Goal: Transaction & Acquisition: Purchase product/service

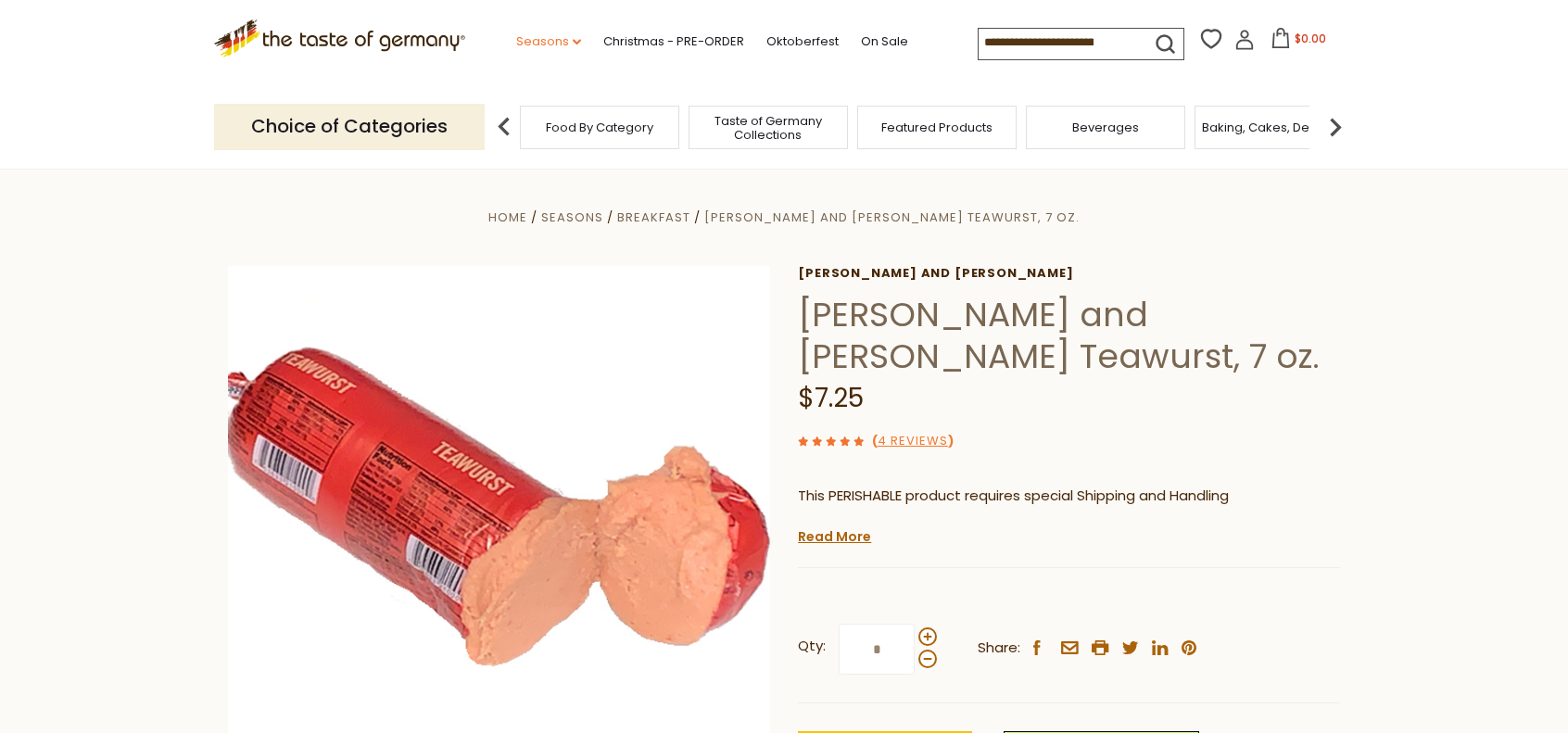
click at [574, 36] on link "Seasons dropdown_arrow" at bounding box center [549, 41] width 65 height 20
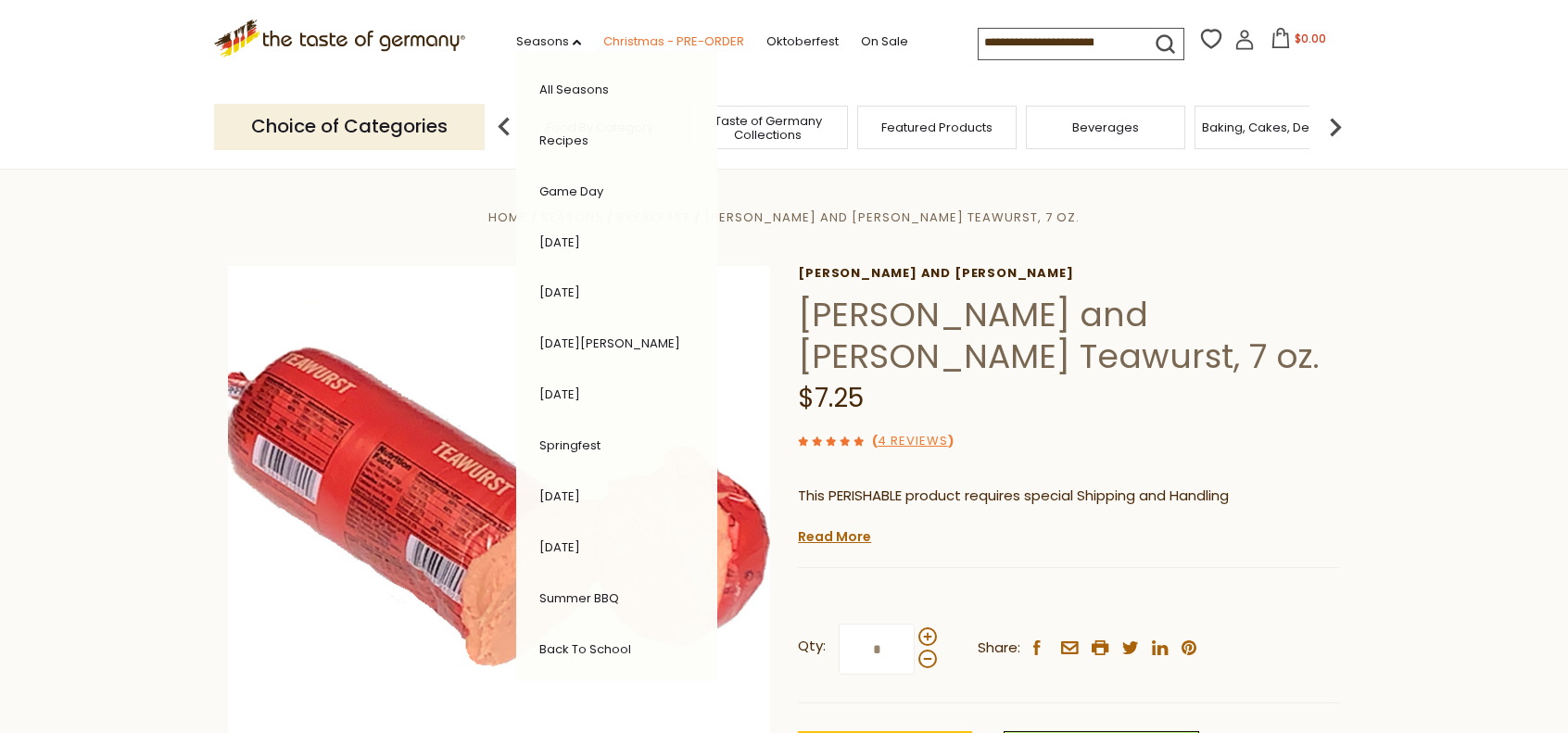
click at [685, 39] on link "Christmas - PRE-ORDER" at bounding box center [673, 41] width 141 height 20
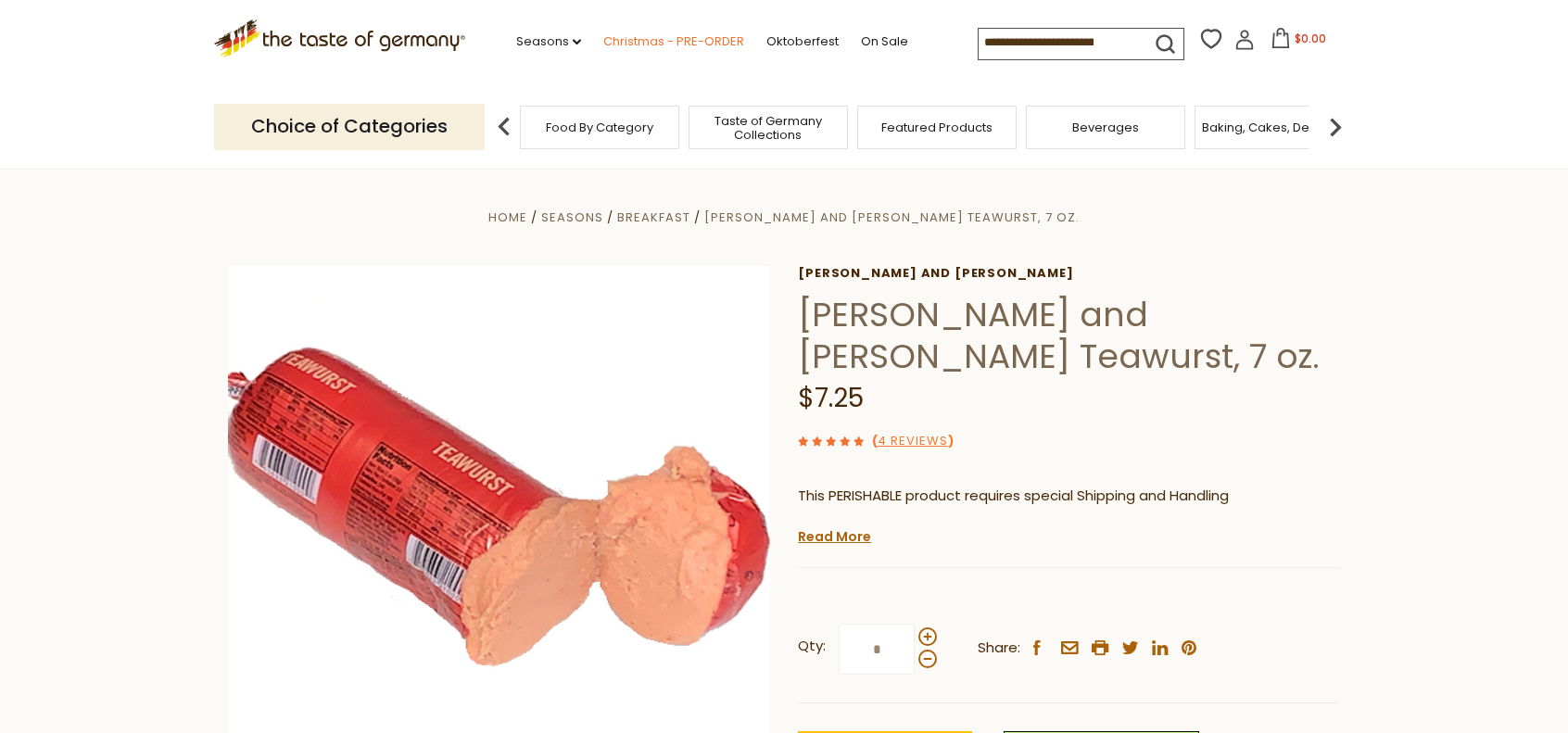
click at [685, 39] on link "Christmas - PRE-ORDER" at bounding box center [673, 41] width 141 height 20
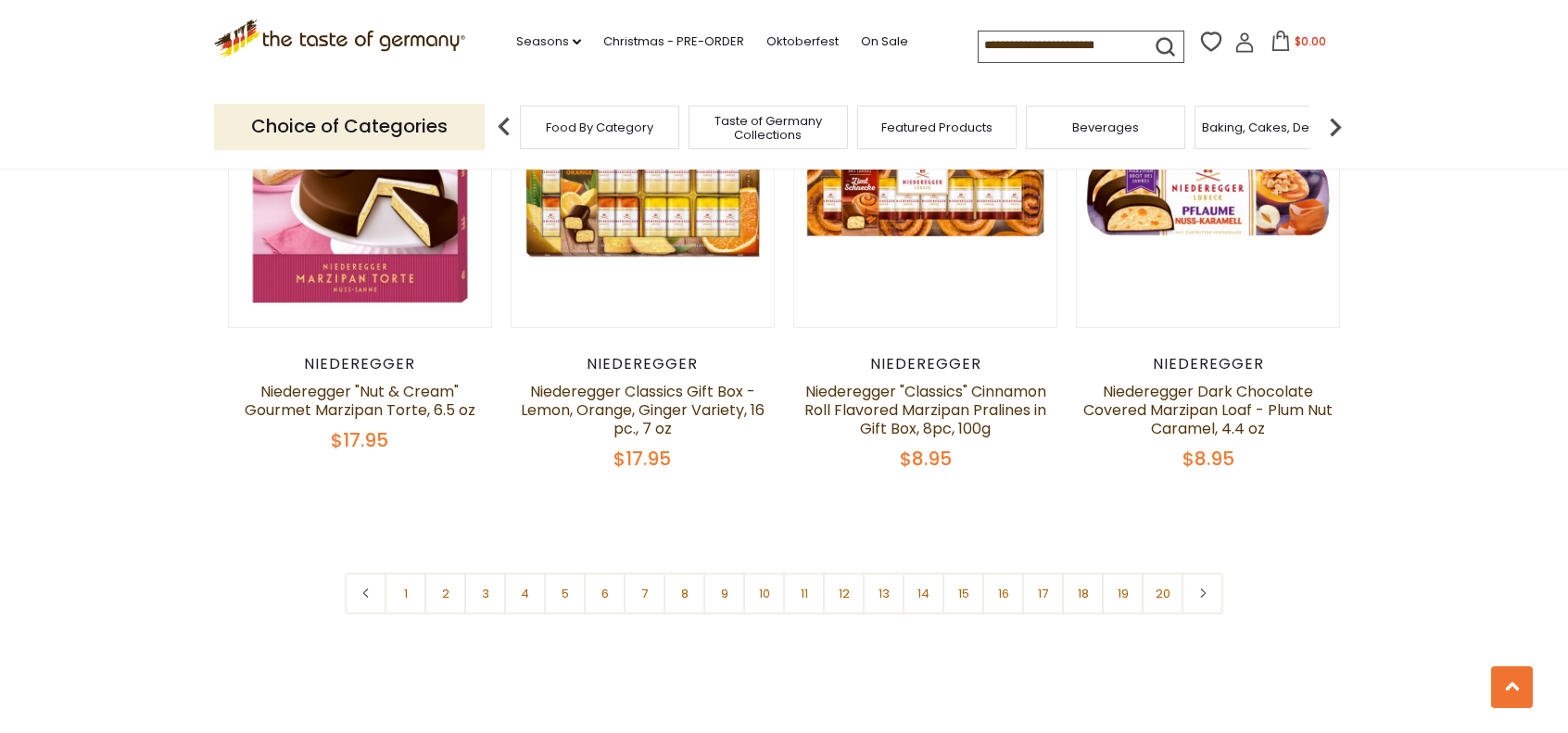
scroll to position [4354, 0]
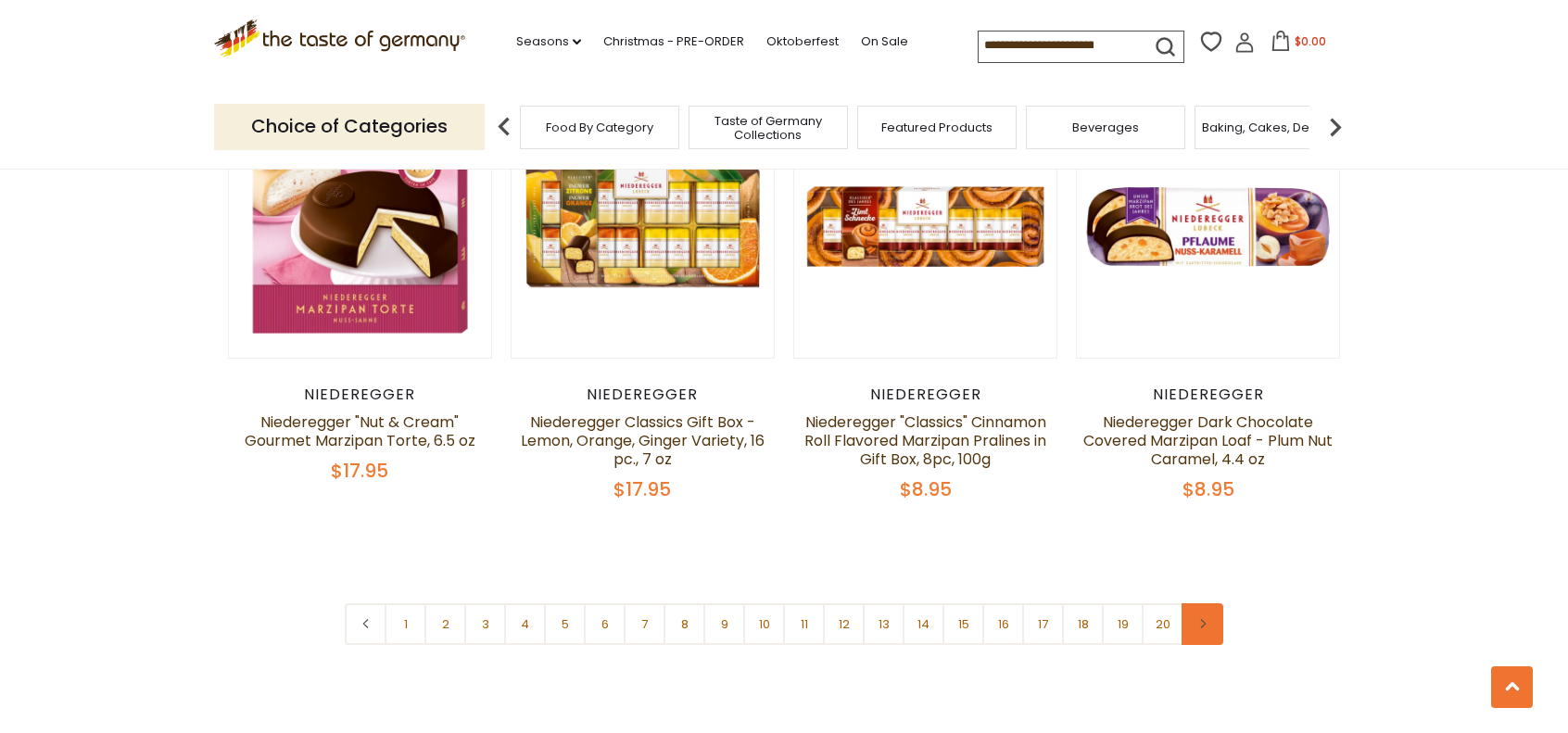
click at [1205, 619] on icon at bounding box center [1203, 624] width 11 height 10
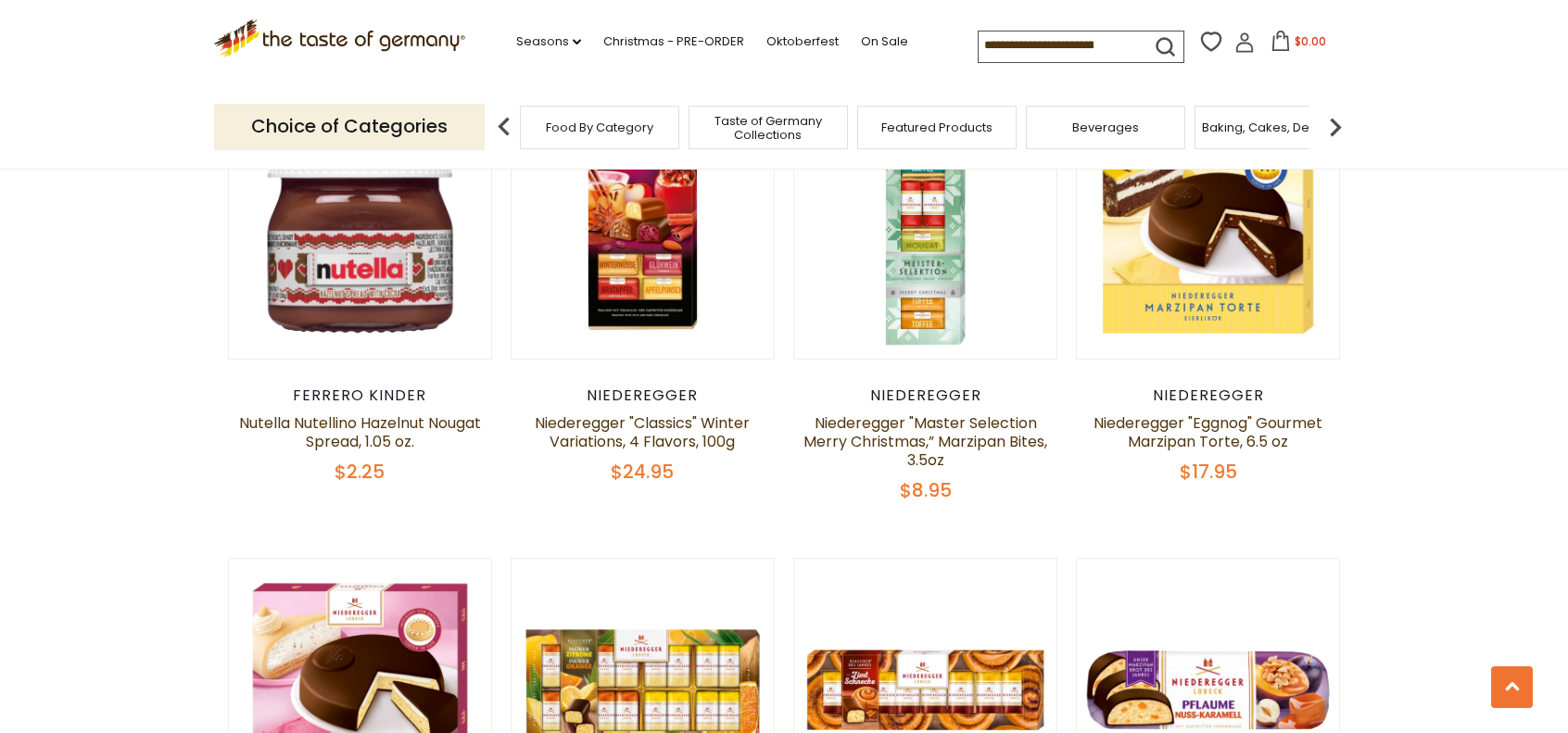
scroll to position [4261, 0]
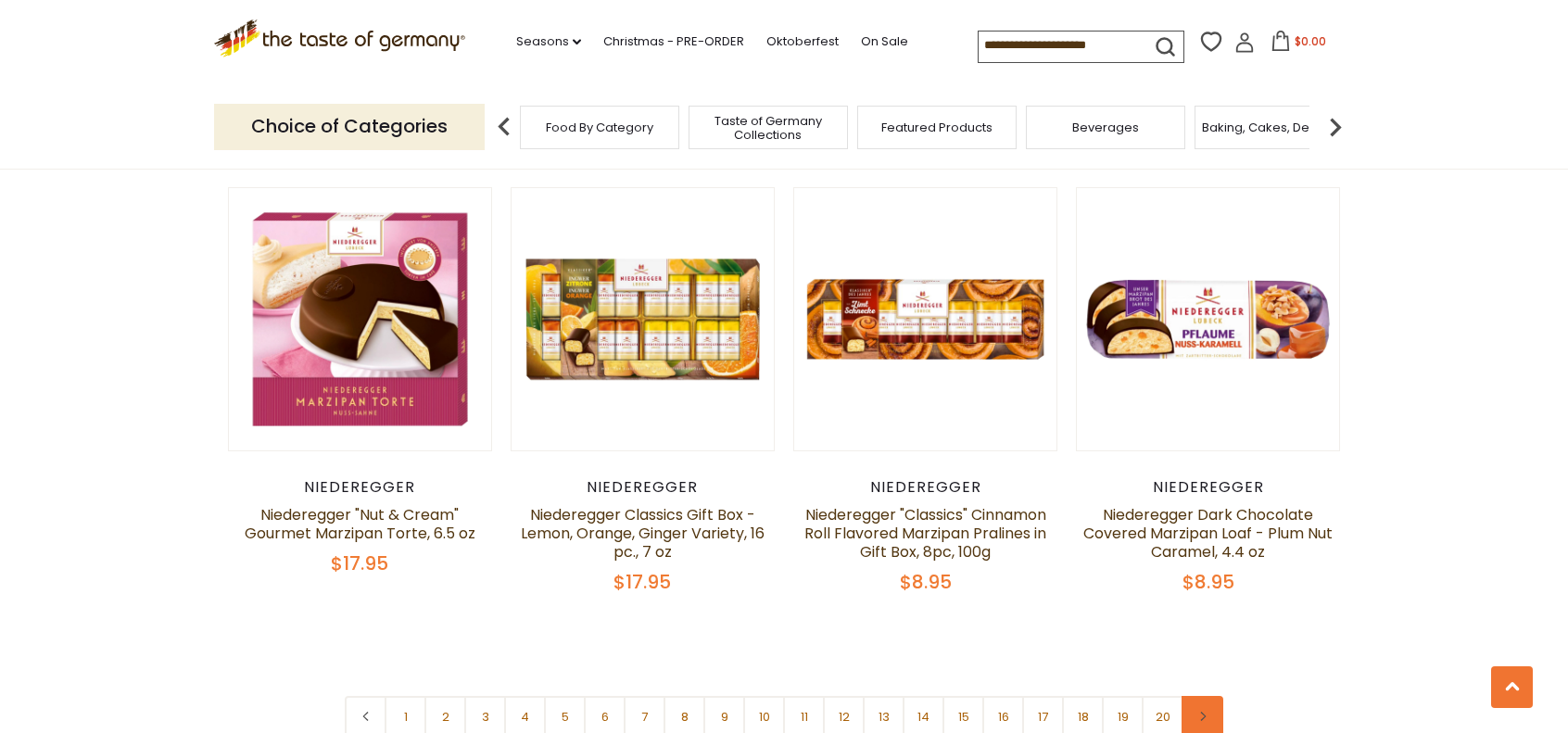
click at [1209, 696] on link at bounding box center [1203, 717] width 42 height 42
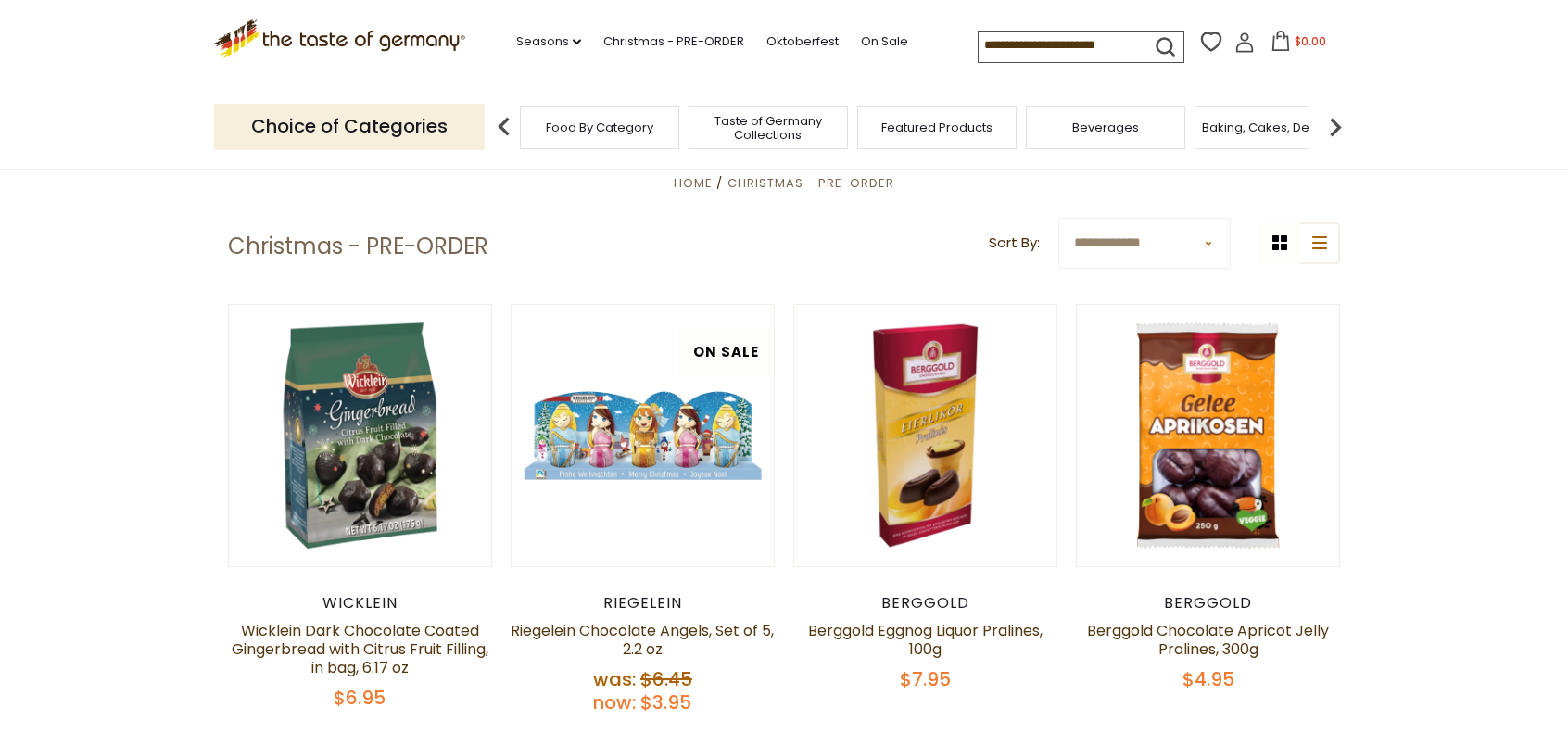
scroll to position [0, 0]
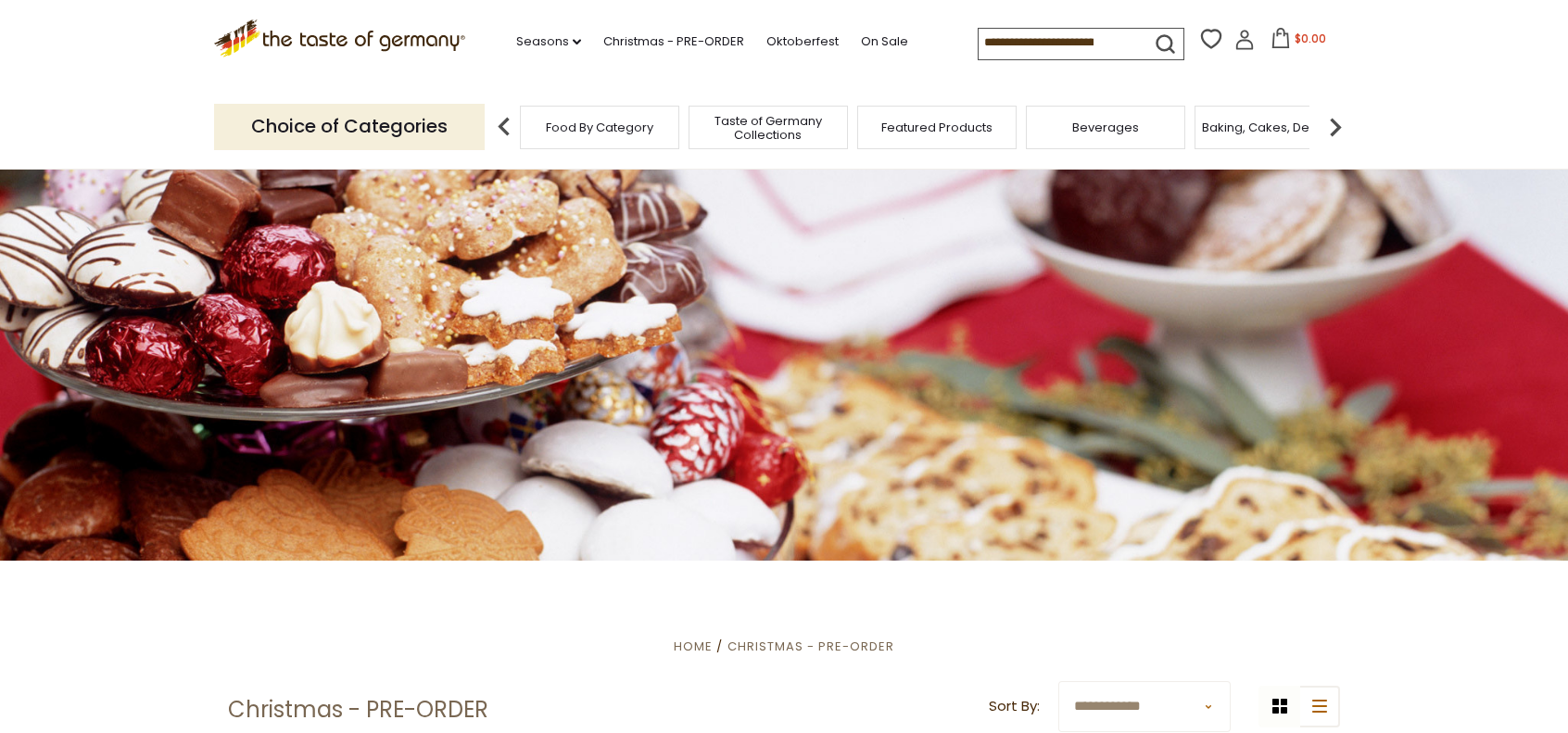
click at [602, 124] on span "Food By Category" at bounding box center [599, 127] width 107 height 14
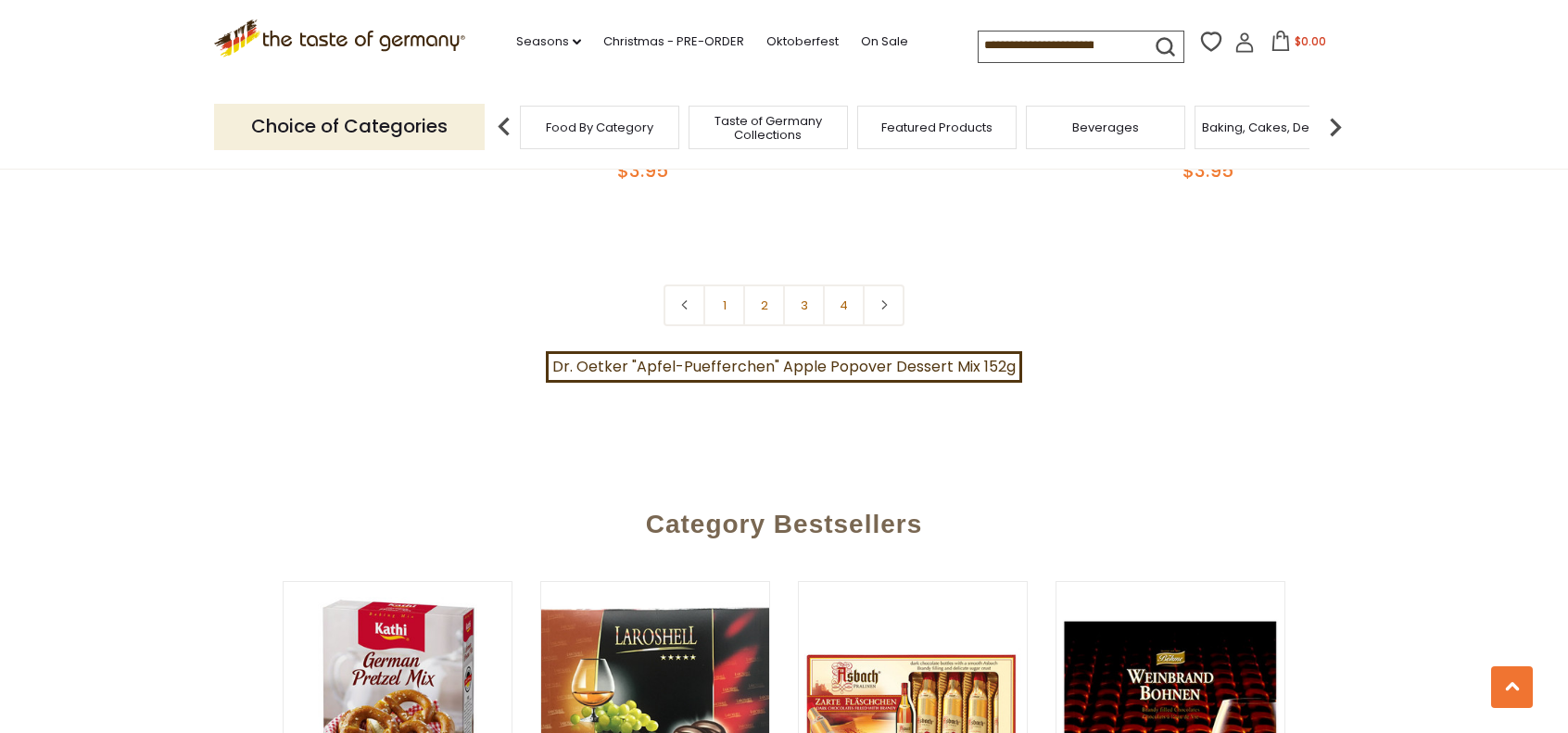
scroll to position [4261, 0]
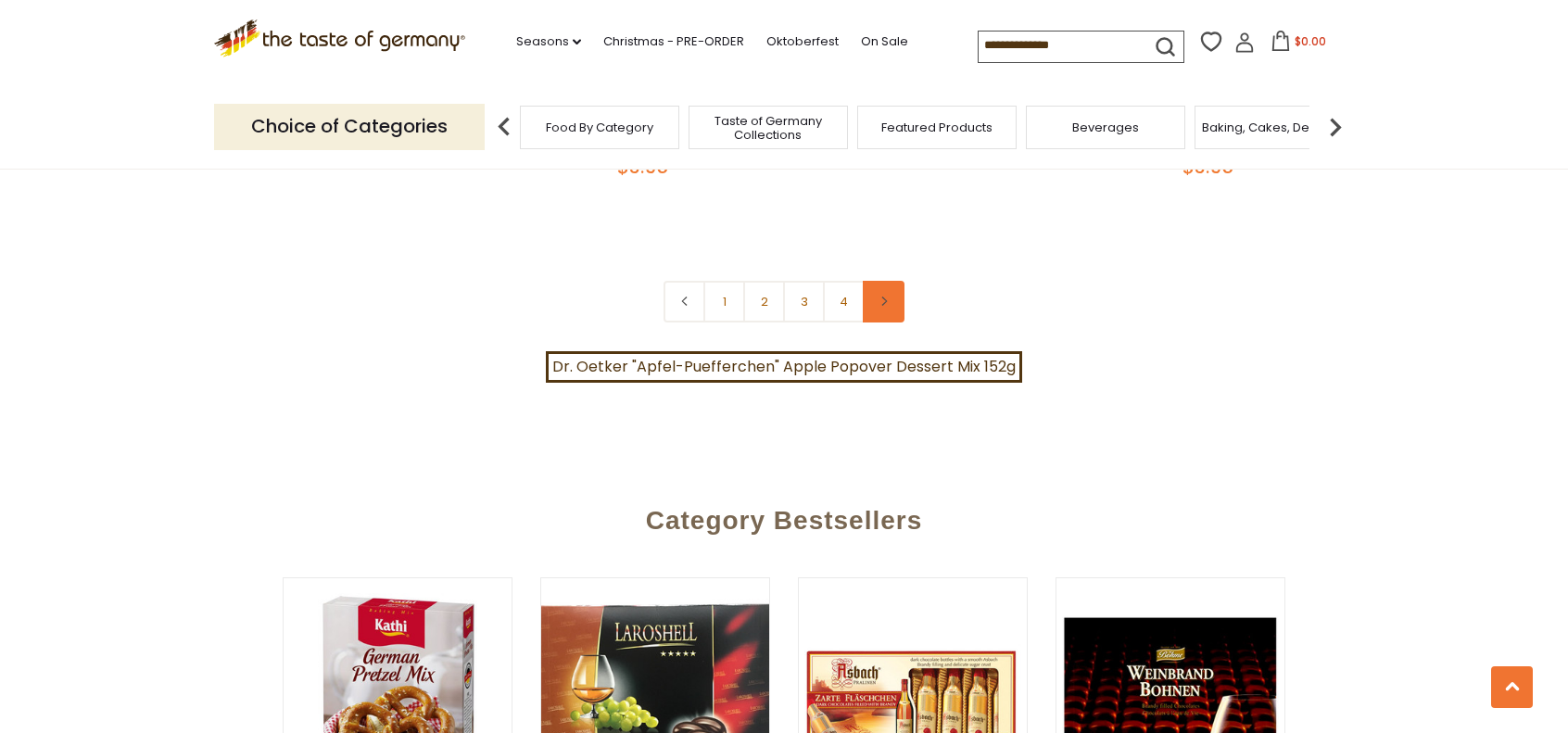
click at [888, 296] on icon at bounding box center [884, 301] width 11 height 10
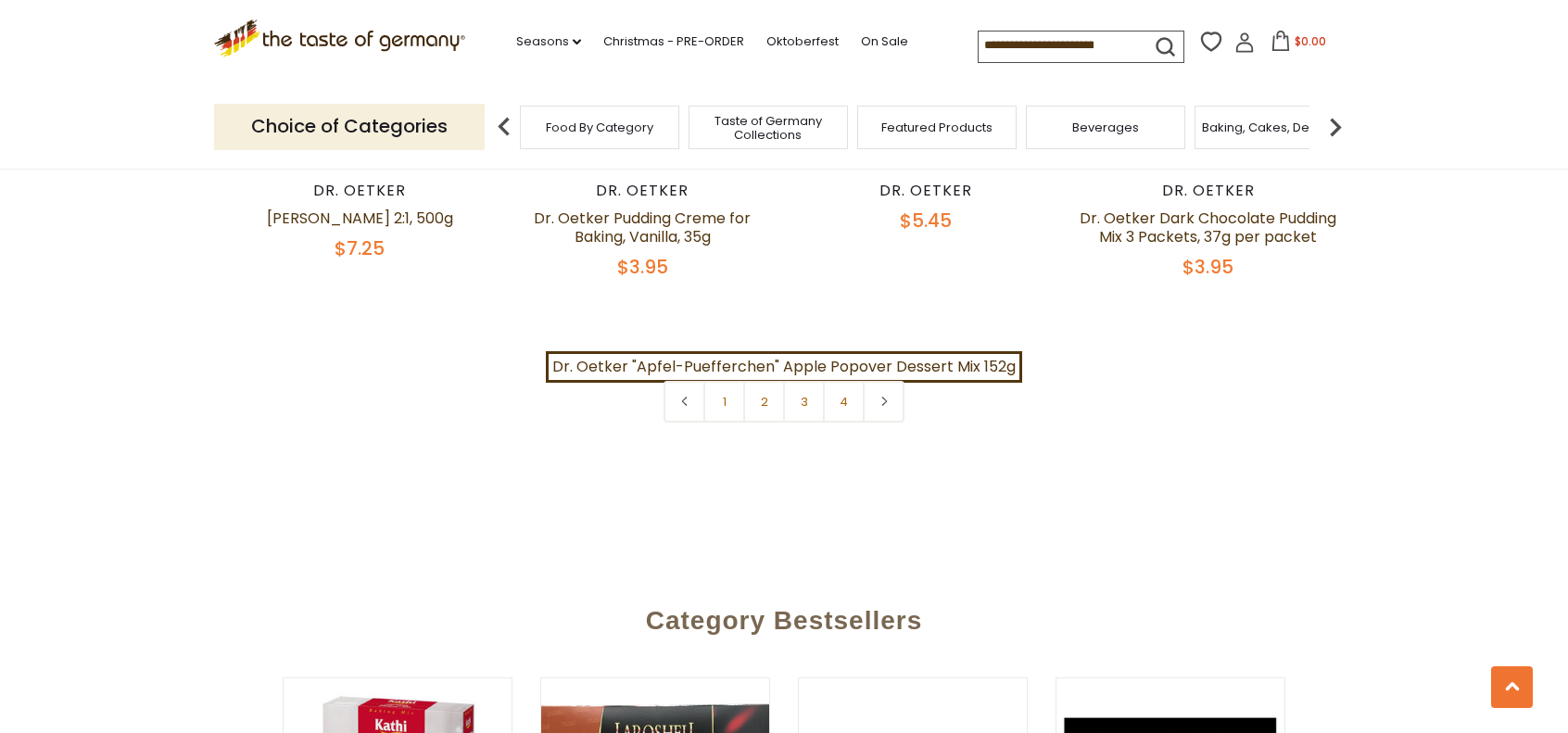
scroll to position [4169, 0]
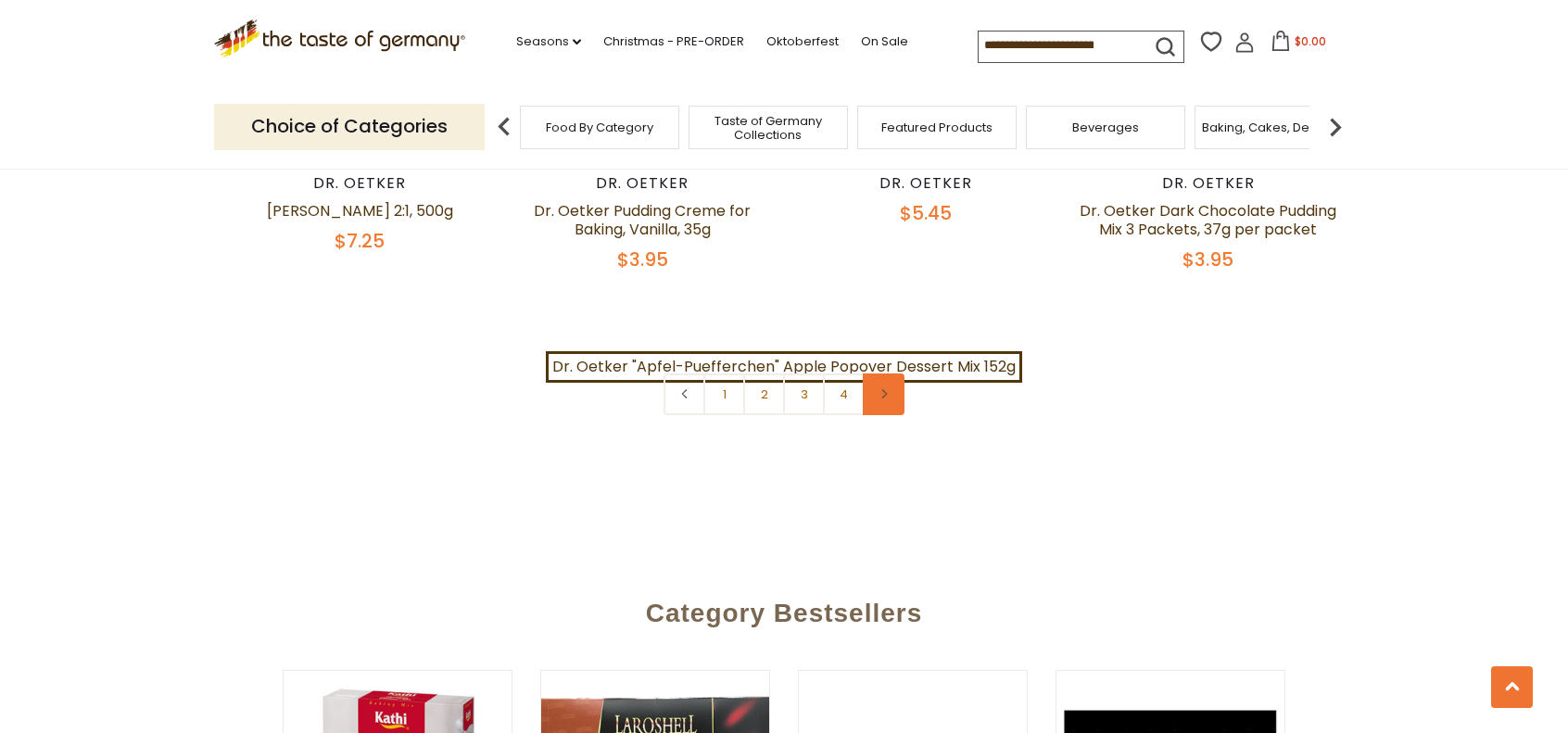
click at [892, 378] on link at bounding box center [884, 395] width 42 height 42
